Goal: Find contact information: Find contact information

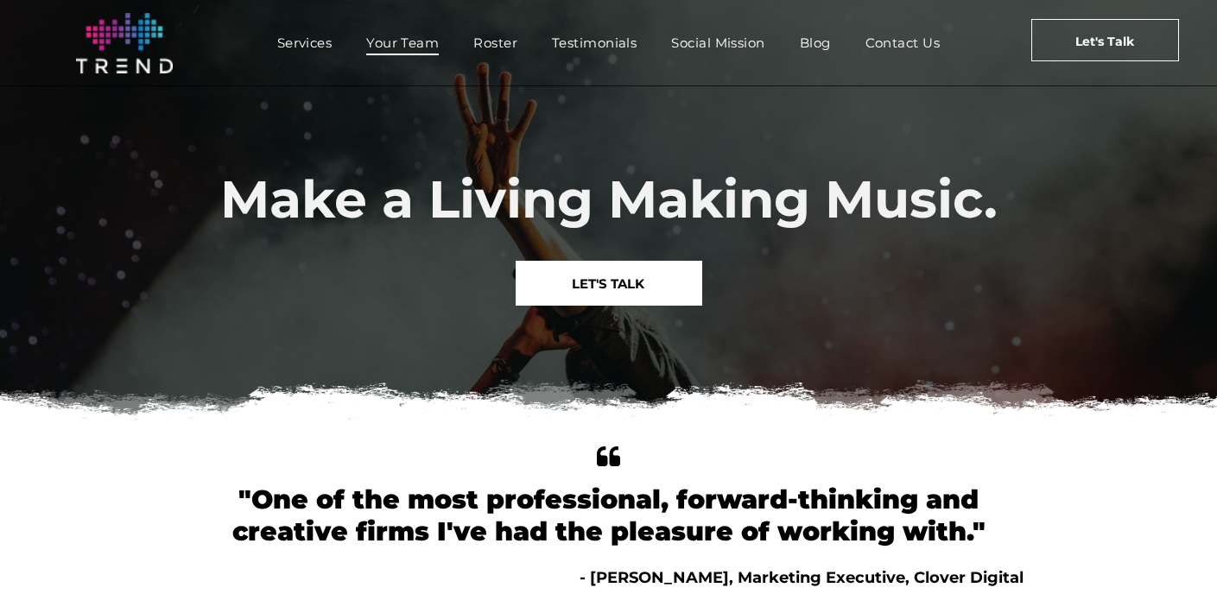
click at [393, 45] on span "Your Team" at bounding box center [402, 42] width 73 height 25
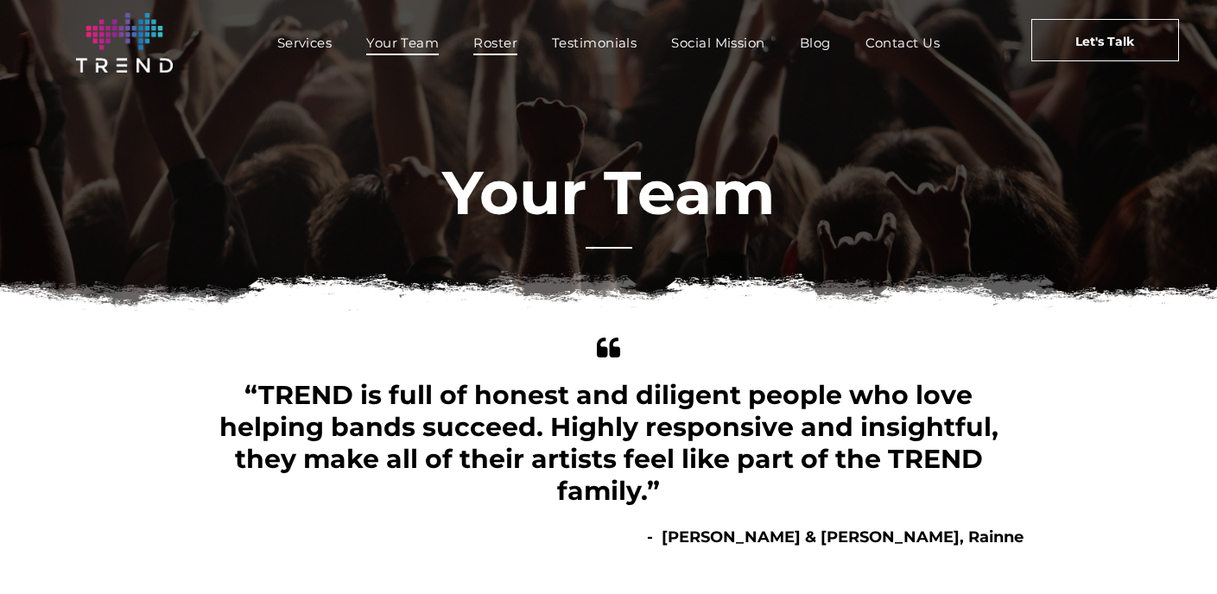
click at [498, 39] on span "Roster" at bounding box center [495, 42] width 44 height 25
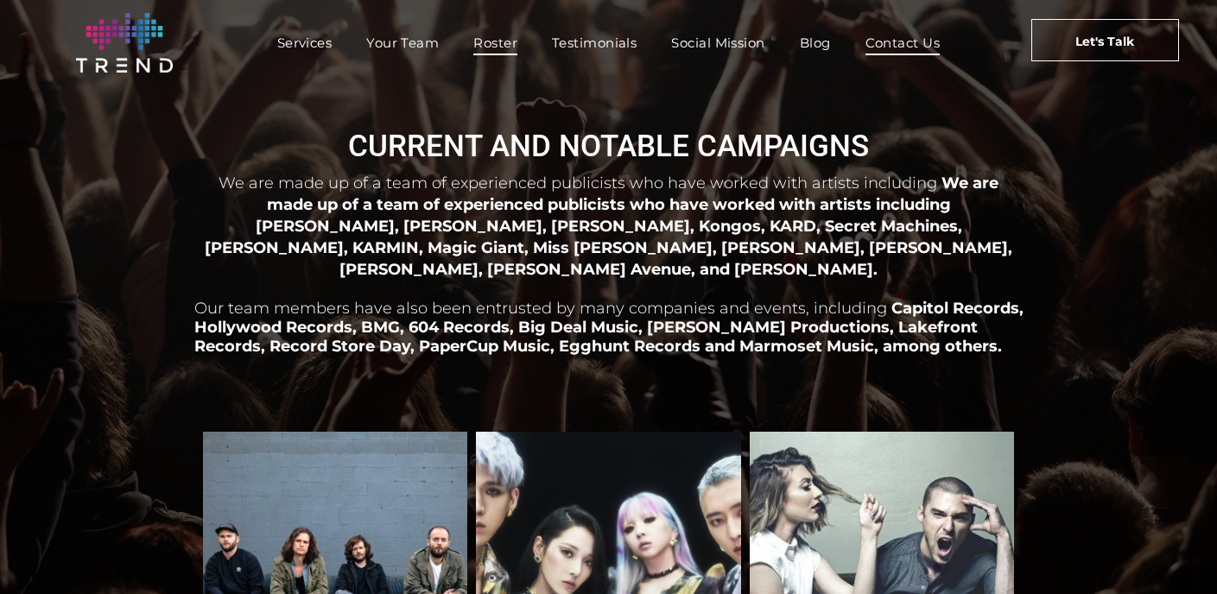
click at [914, 43] on span "Contact Us" at bounding box center [902, 42] width 75 height 25
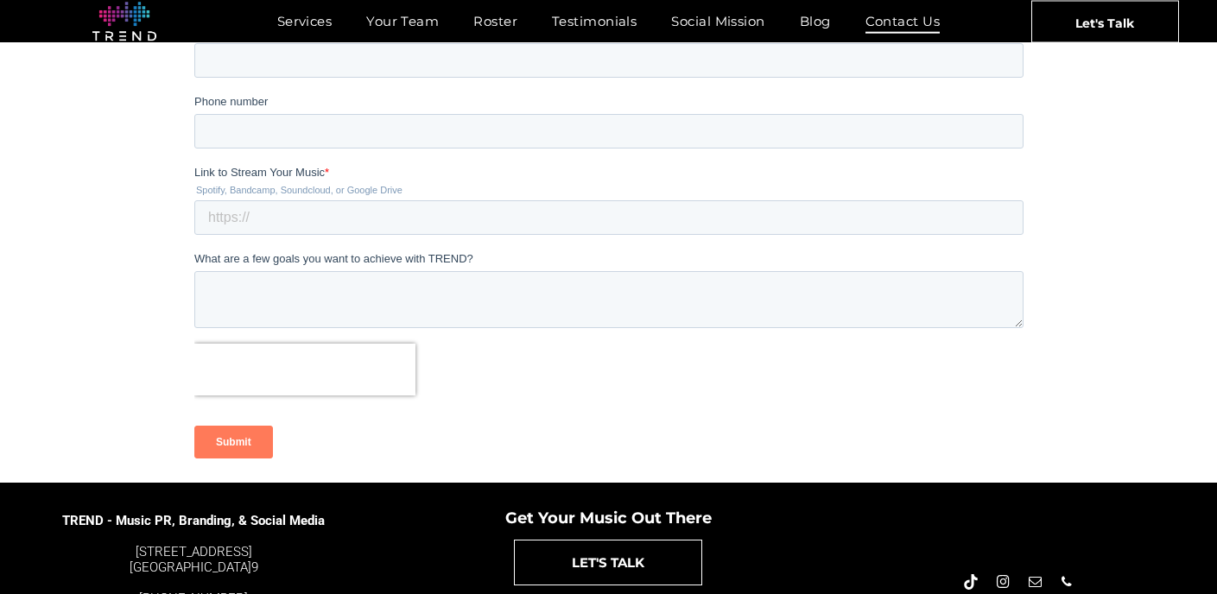
scroll to position [440, 0]
